Goal: Information Seeking & Learning: Learn about a topic

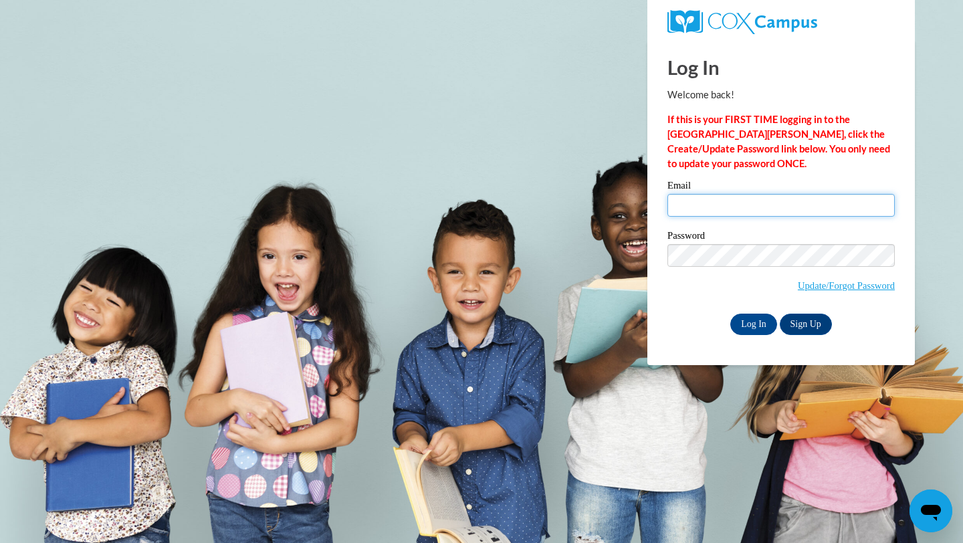
type input "kastab@uwplatt.edu"
click at [758, 337] on div "Log In Welcome back! If this is your FIRST TIME logging in to the NEW Cox Campu…" at bounding box center [781, 202] width 288 height 325
click at [755, 334] on div "Log In Welcome back! If this is your FIRST TIME logging in to the NEW Cox Campu…" at bounding box center [781, 202] width 288 height 325
click at [753, 325] on input "Log In" at bounding box center [753, 324] width 47 height 21
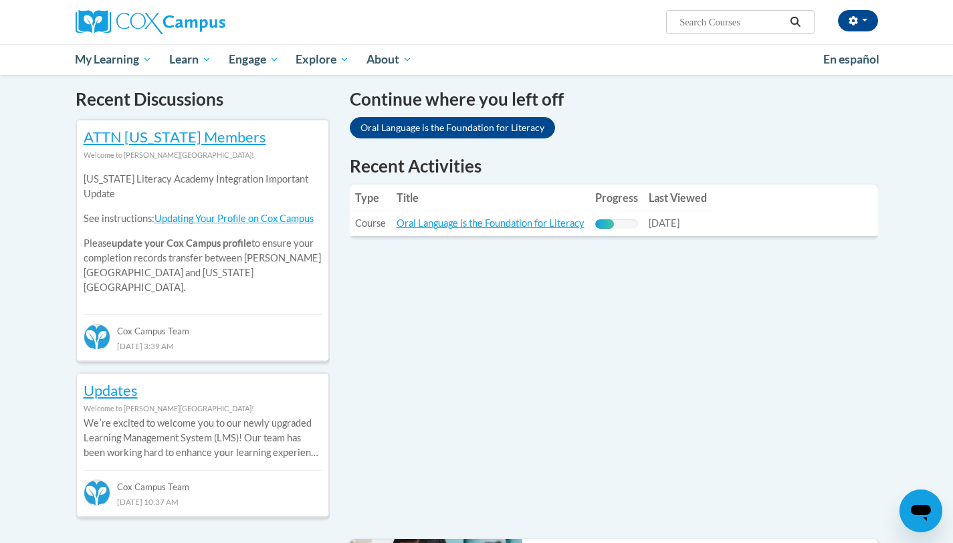
scroll to position [405, 0]
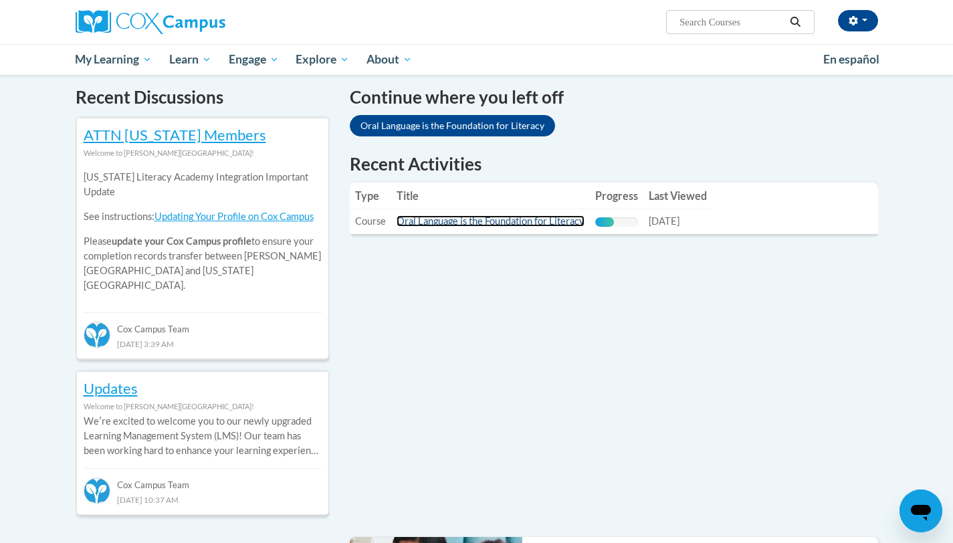
click at [502, 220] on link "Oral Language is the Foundation for Literacy" at bounding box center [491, 220] width 188 height 11
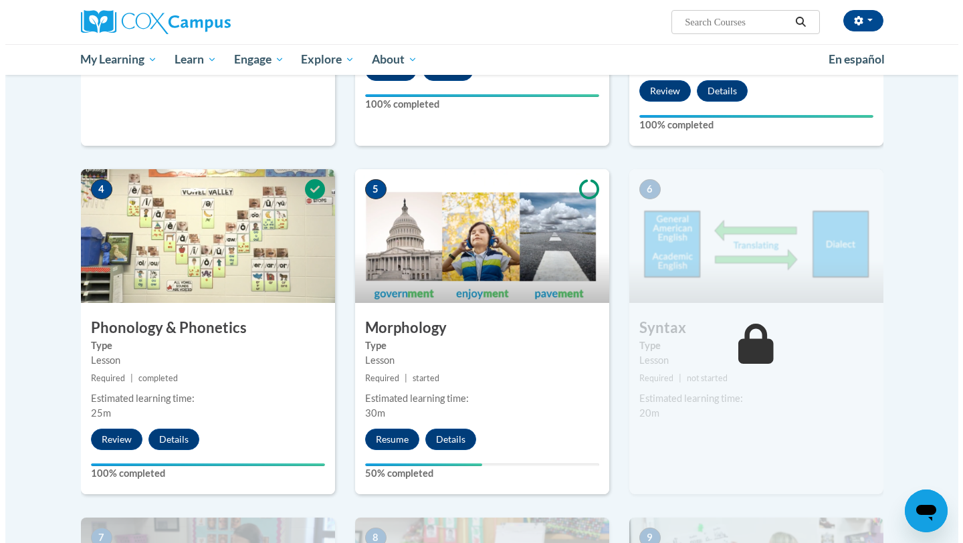
scroll to position [585, 0]
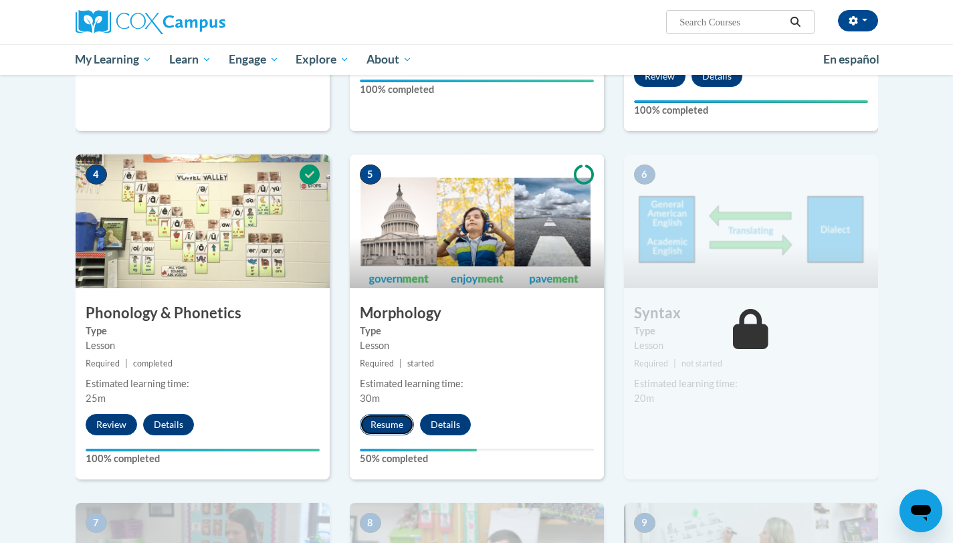
click at [377, 425] on button "Resume" at bounding box center [387, 424] width 54 height 21
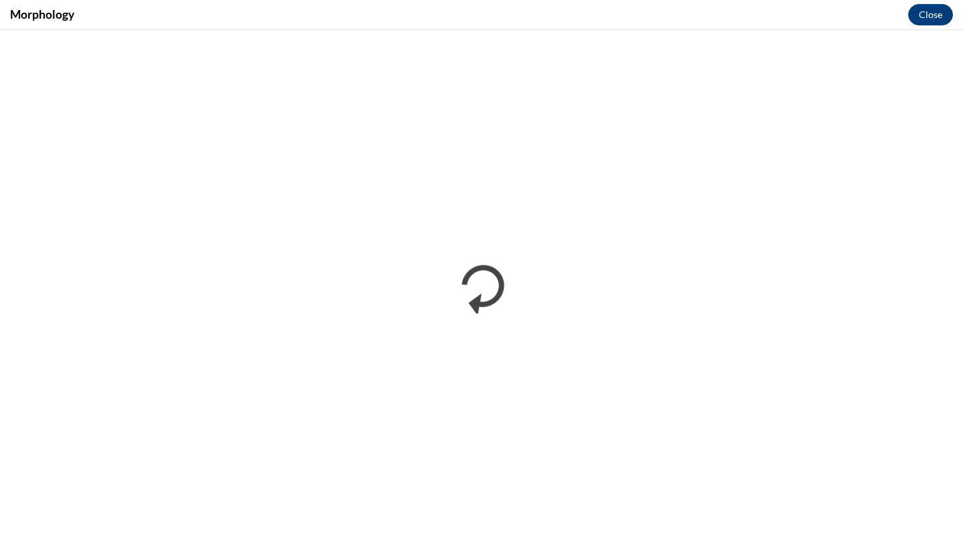
scroll to position [0, 0]
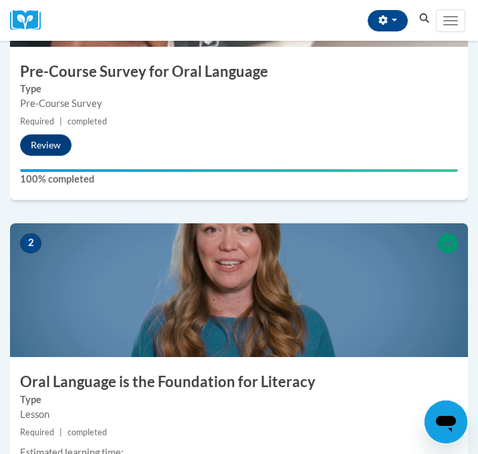
scroll to position [387, 0]
